Goal: Information Seeking & Learning: Learn about a topic

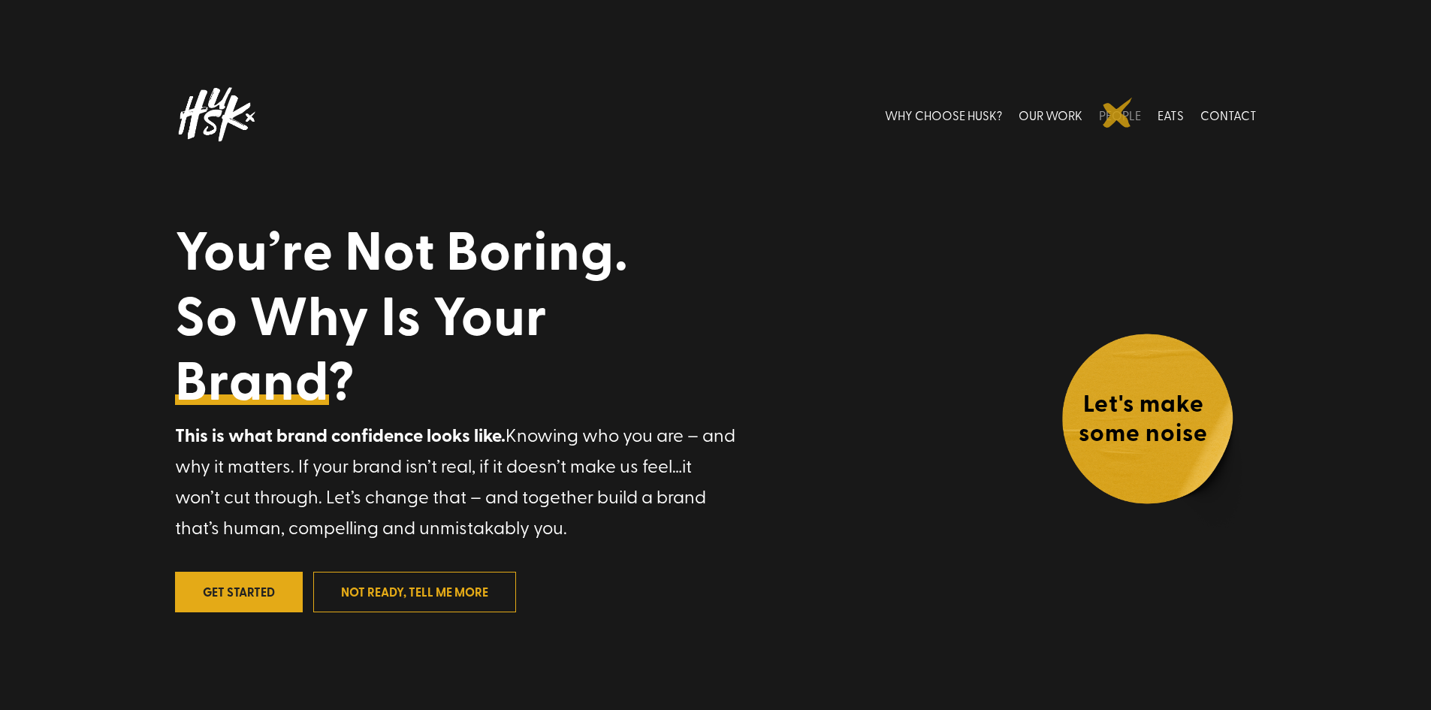
click at [1118, 113] on link "PEOPLE" at bounding box center [1120, 114] width 42 height 67
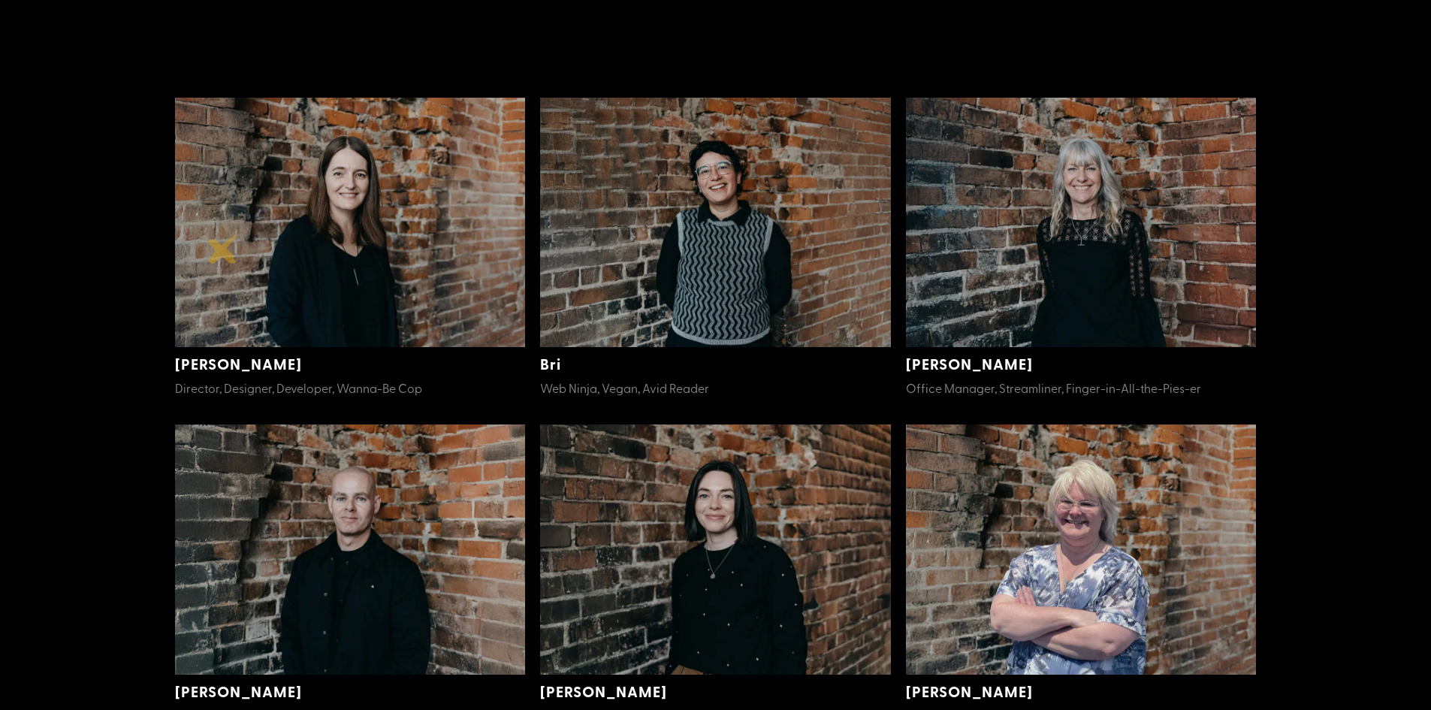
scroll to position [386, 0]
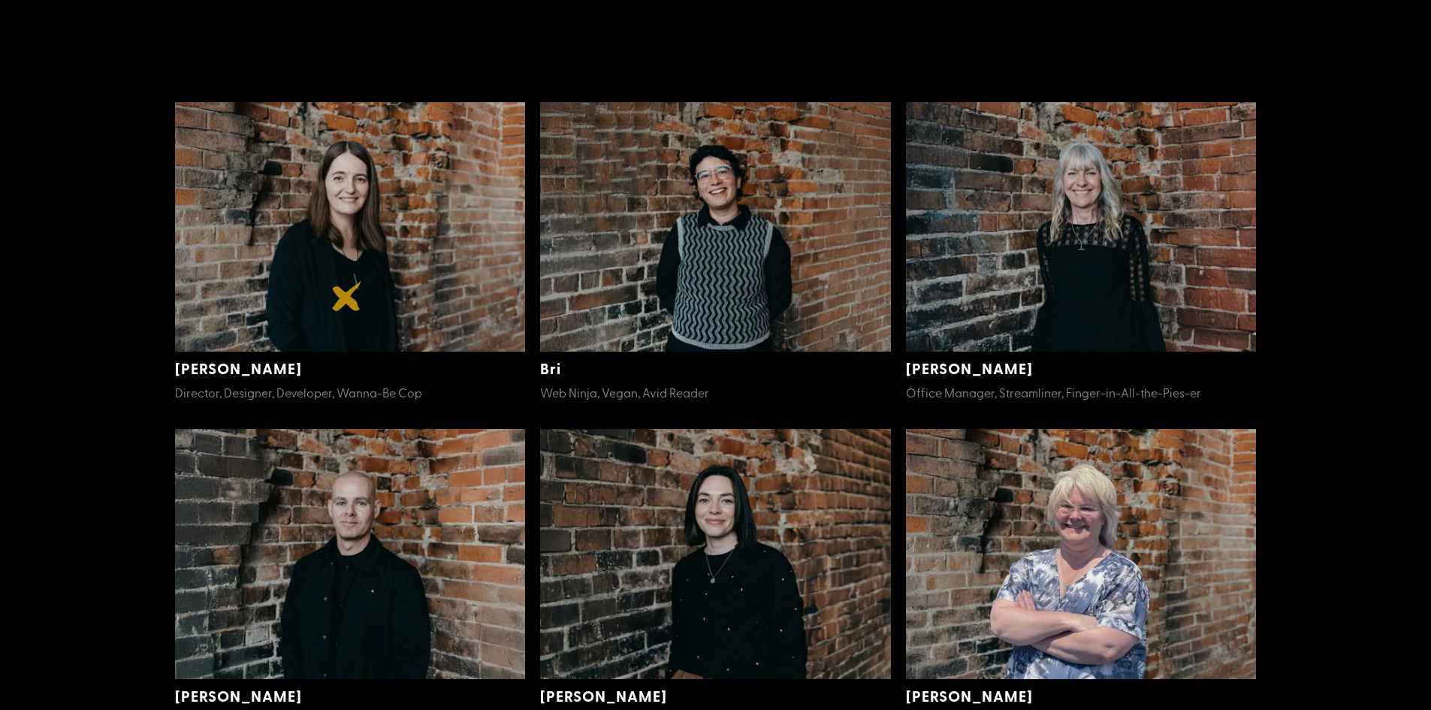
click at [347, 296] on img at bounding box center [350, 227] width 351 height 250
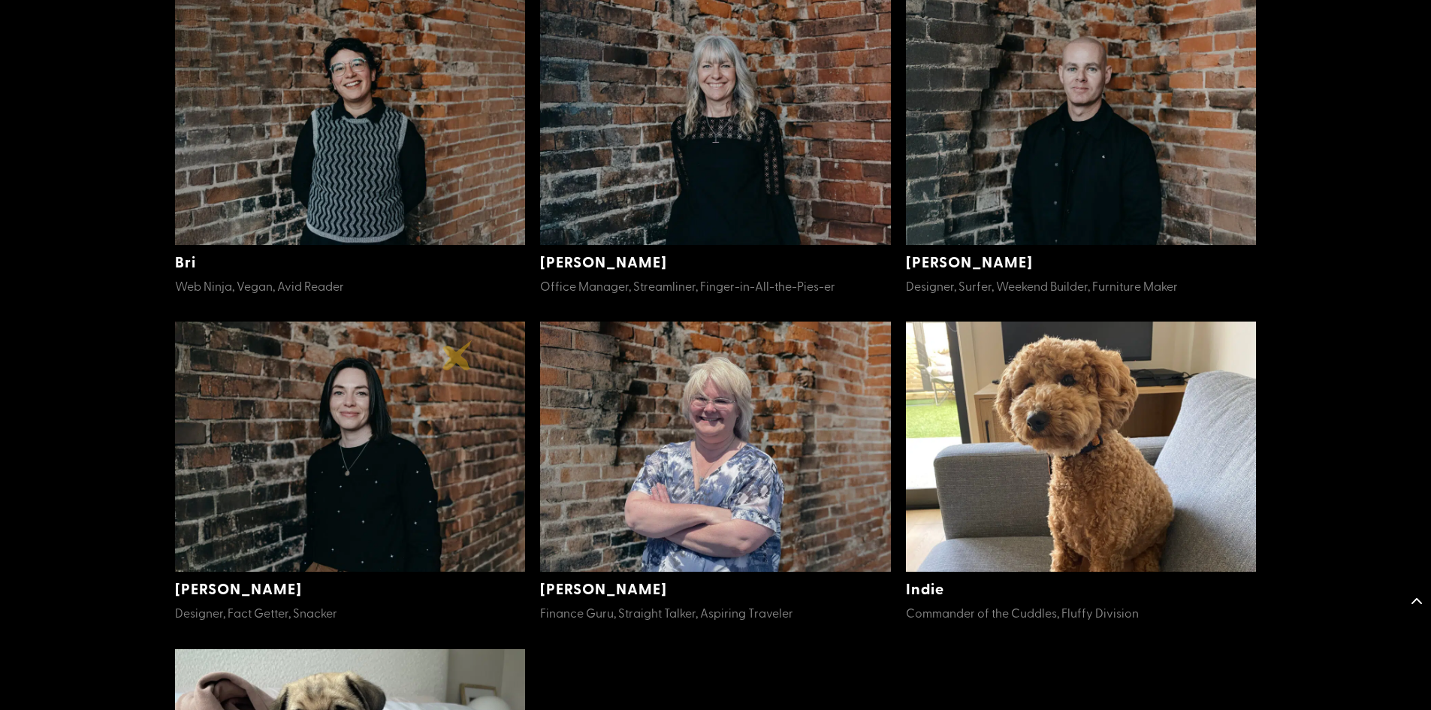
scroll to position [1923, 0]
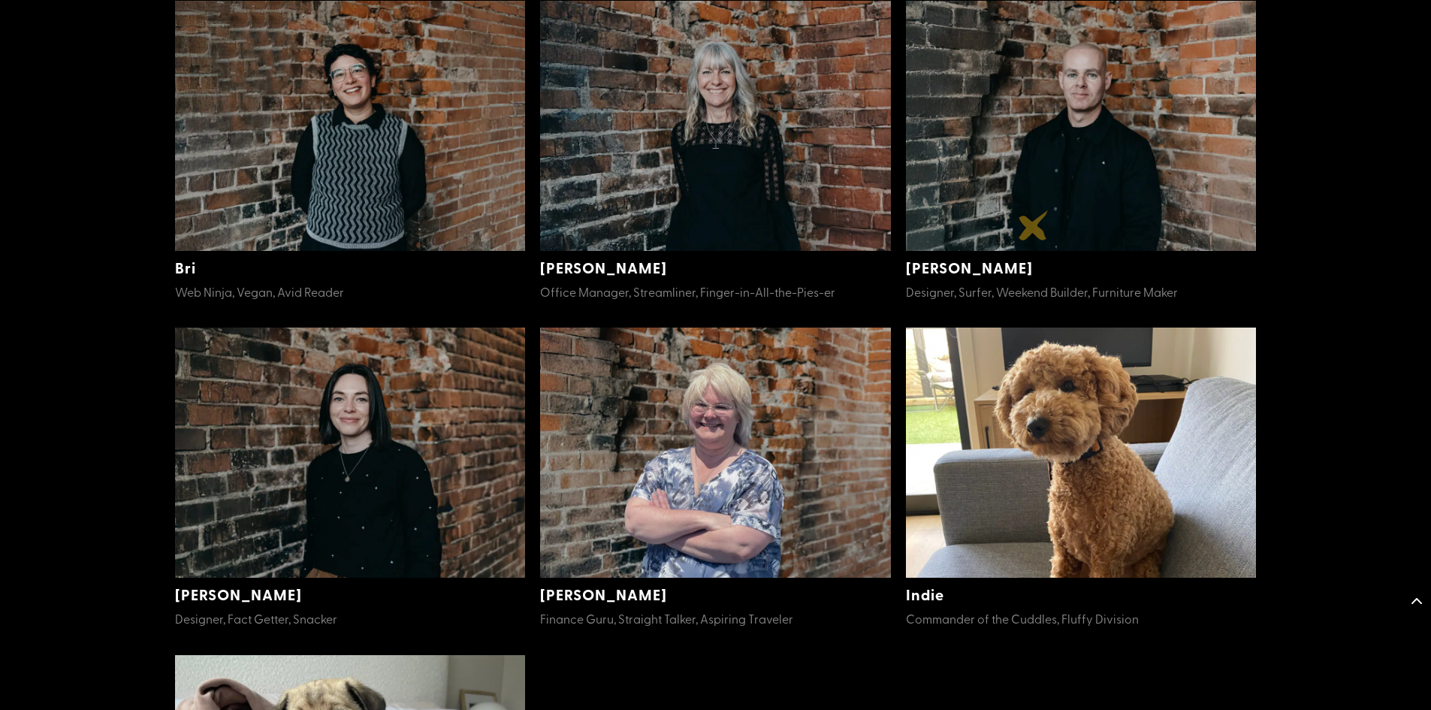
click at [1034, 225] on img at bounding box center [1081, 126] width 351 height 250
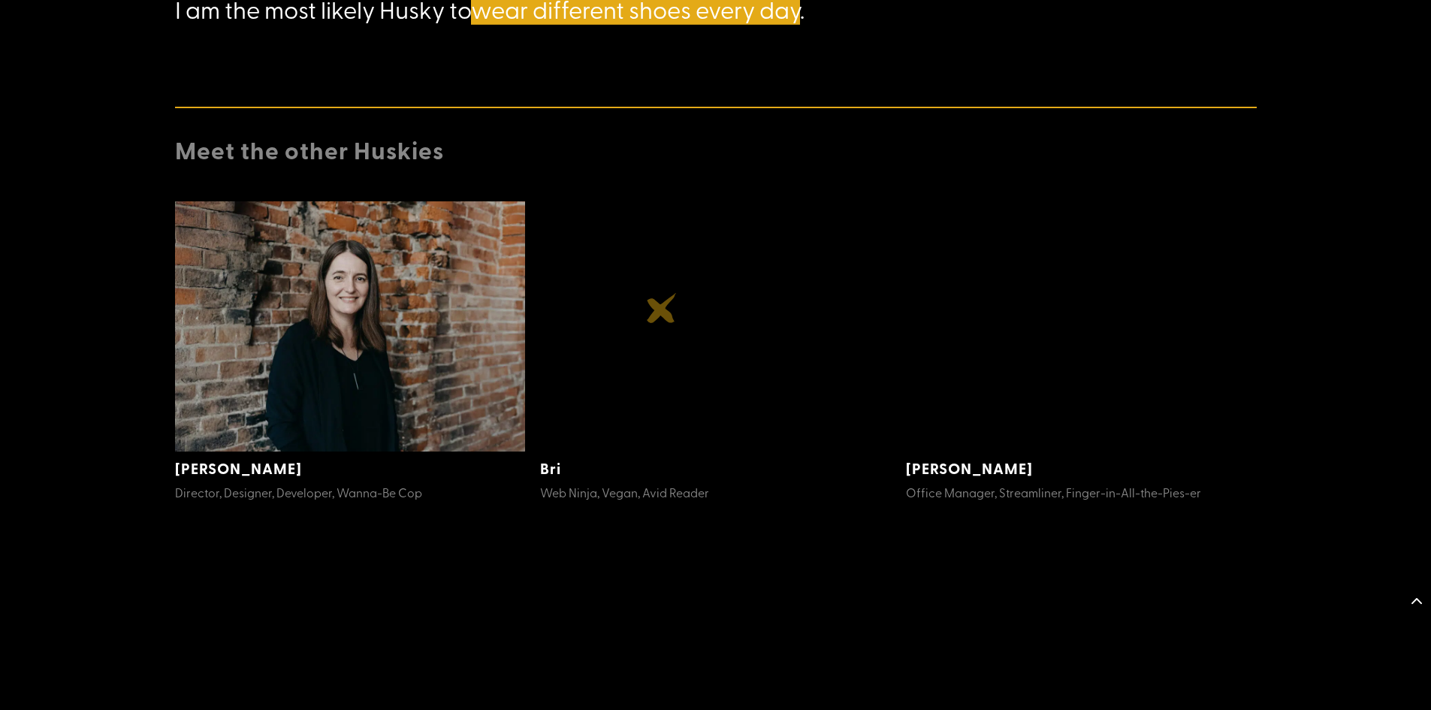
scroll to position [1803, 0]
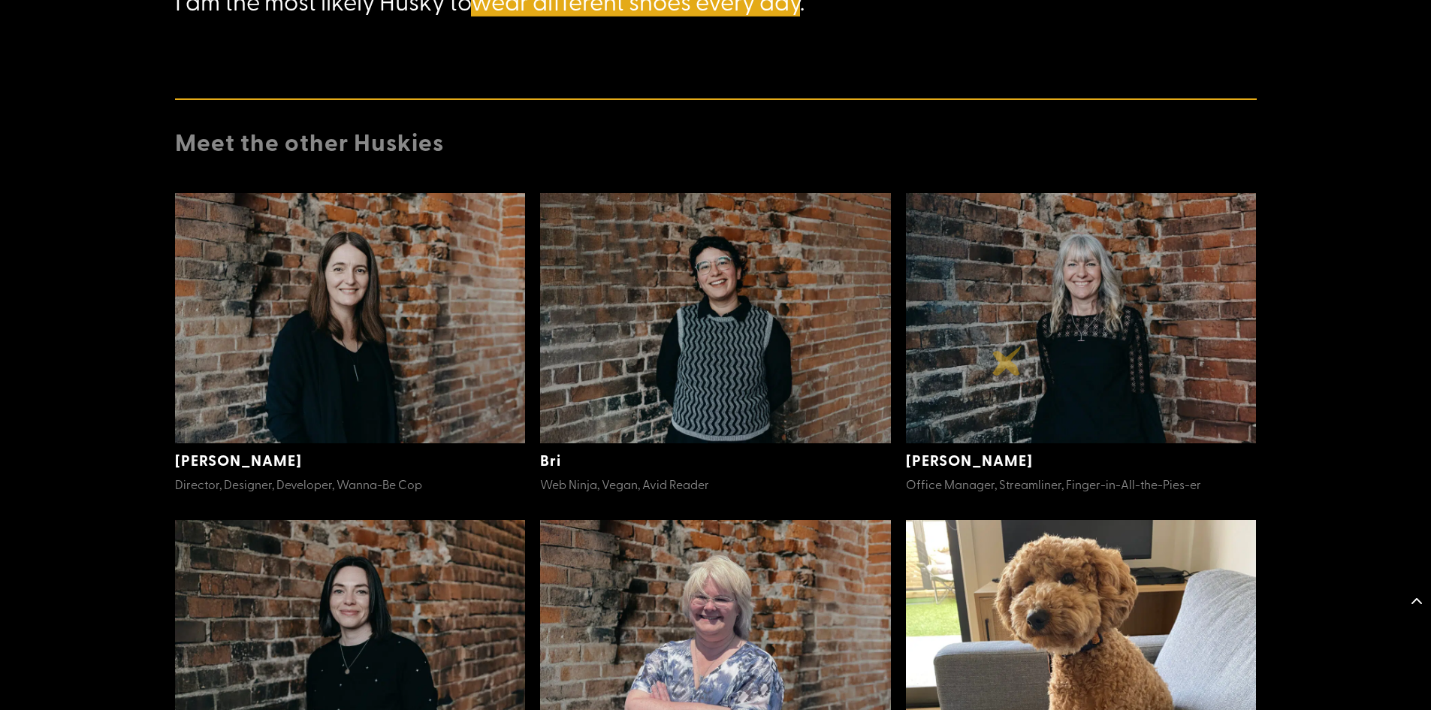
click at [1008, 361] on img at bounding box center [1081, 318] width 351 height 250
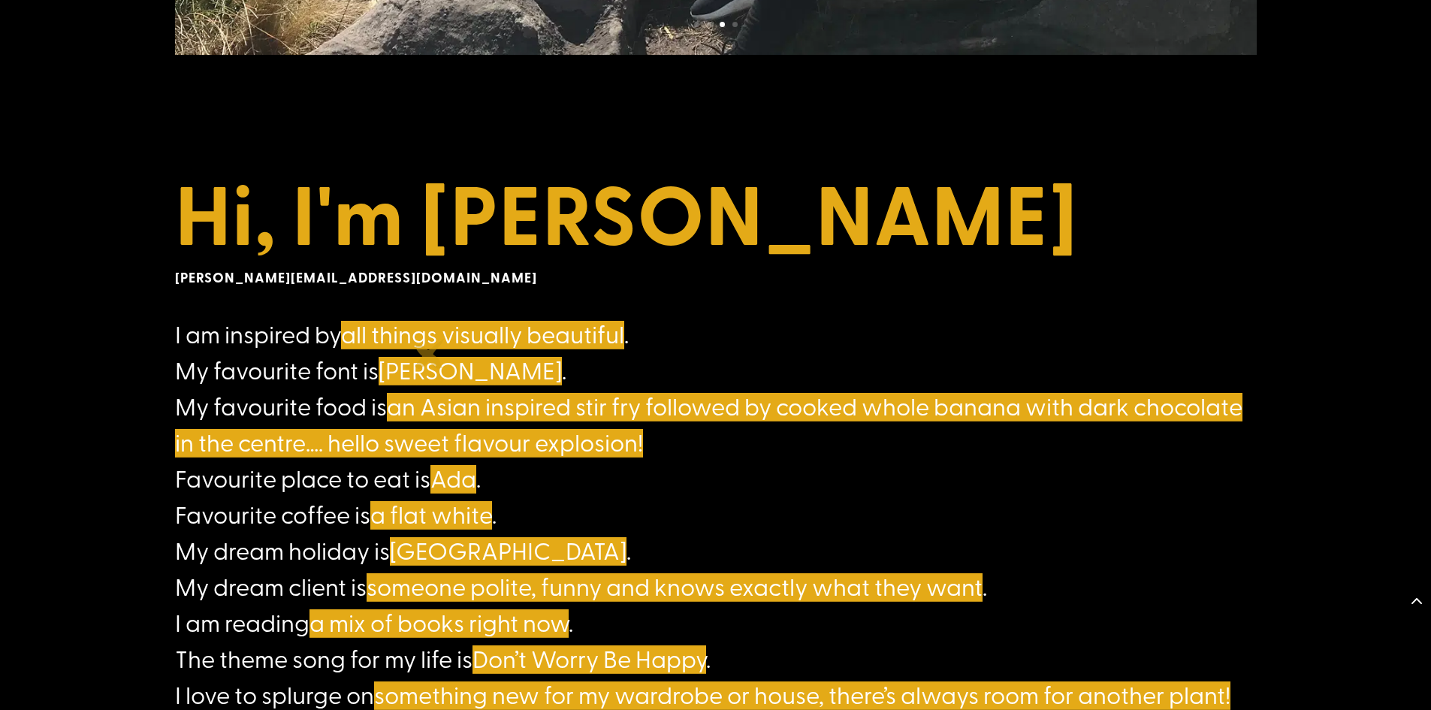
scroll to position [902, 0]
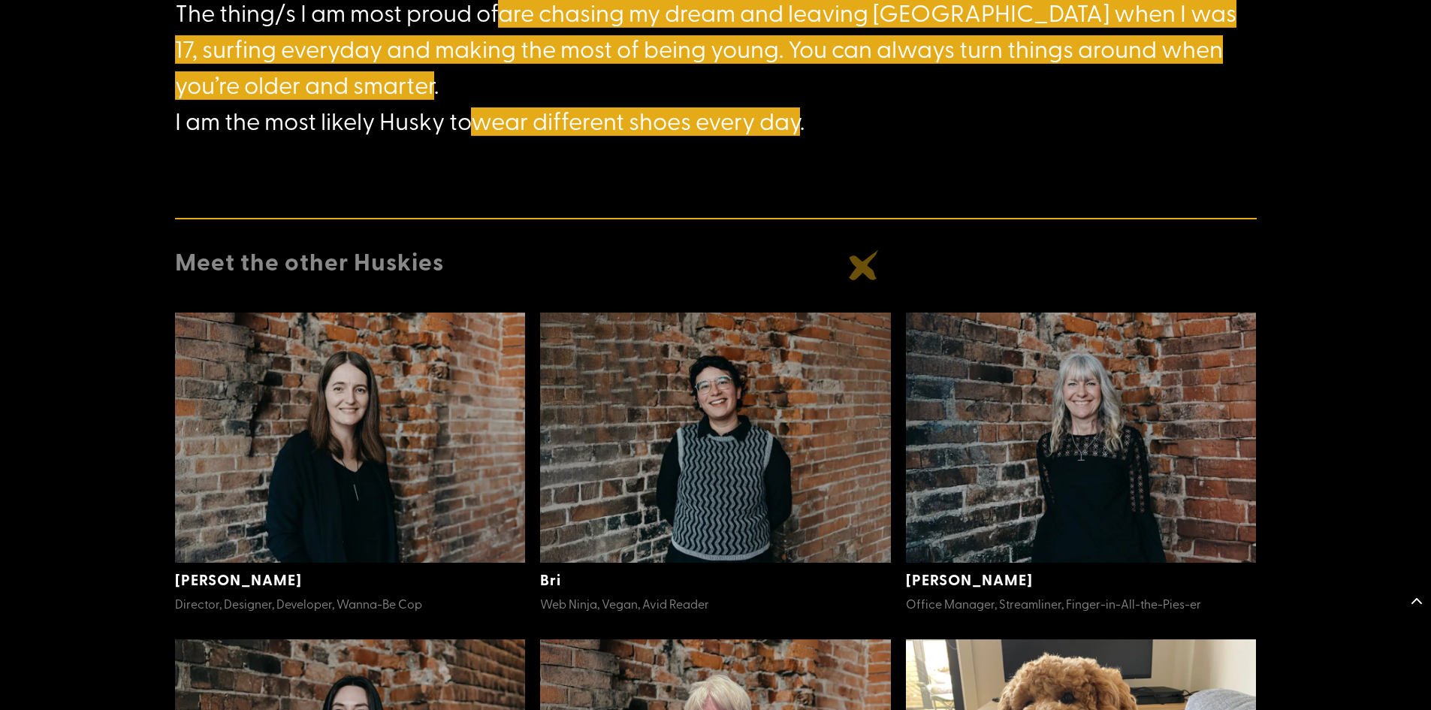
scroll to position [1683, 0]
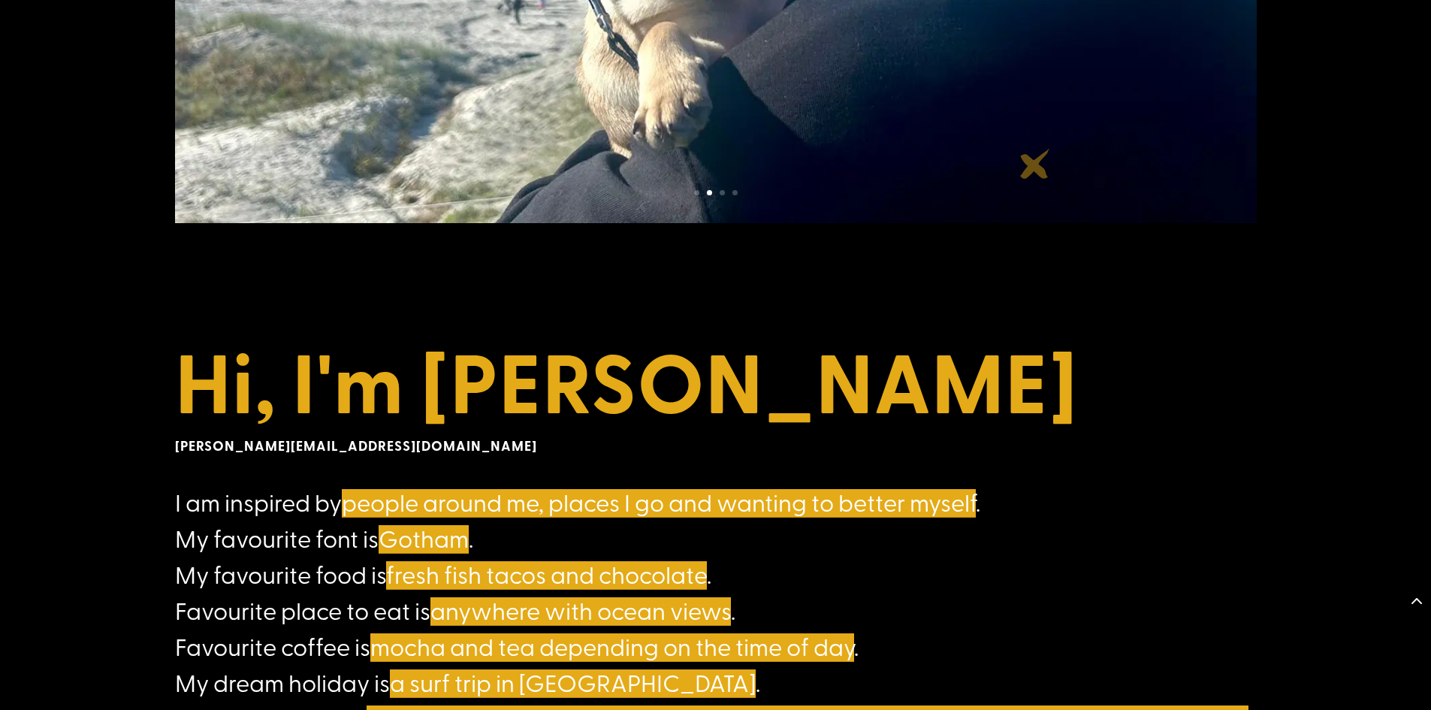
scroll to position [721, 0]
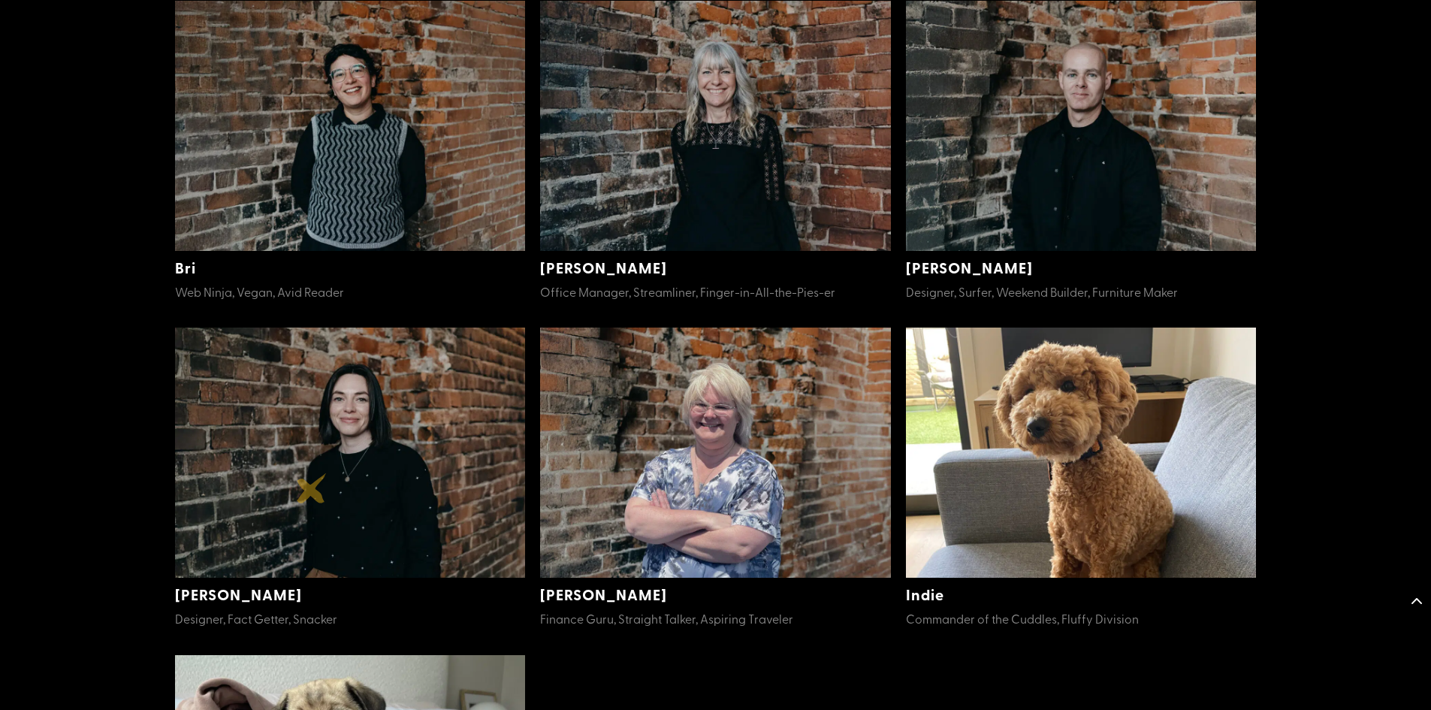
click at [312, 488] on img at bounding box center [350, 453] width 351 height 250
